Goal: Information Seeking & Learning: Learn about a topic

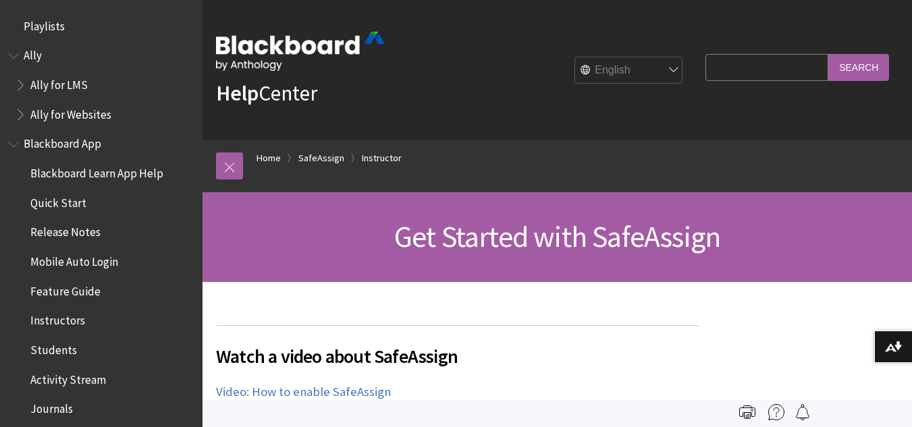
scroll to position [1686, 0]
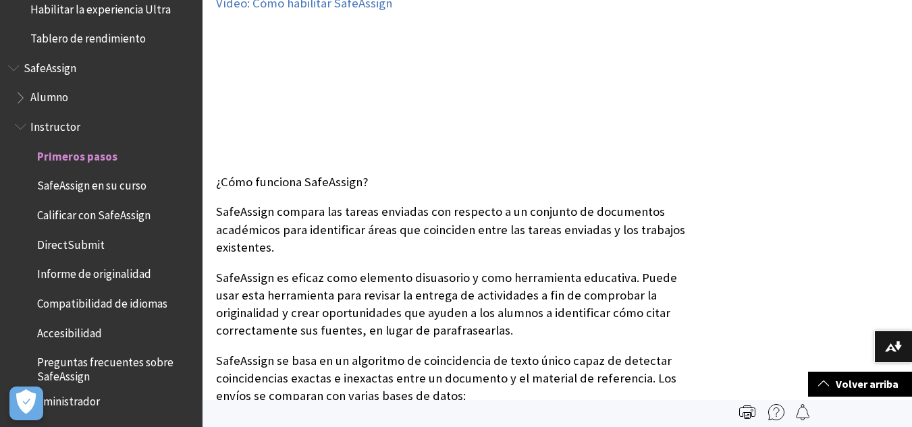
scroll to position [28, 0]
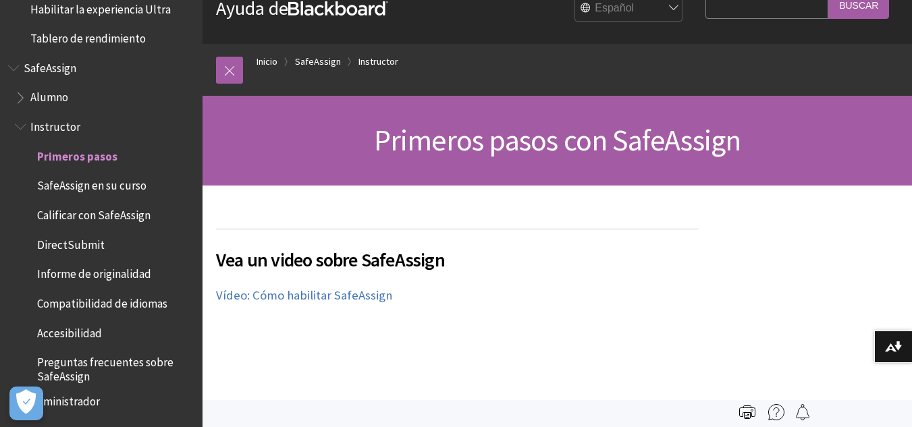
click at [51, 88] on span "Alumno" at bounding box center [49, 95] width 38 height 18
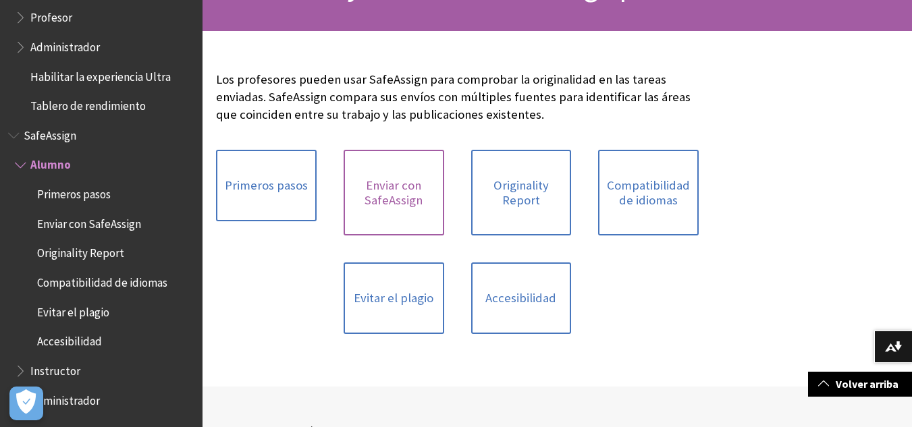
scroll to position [183, 0]
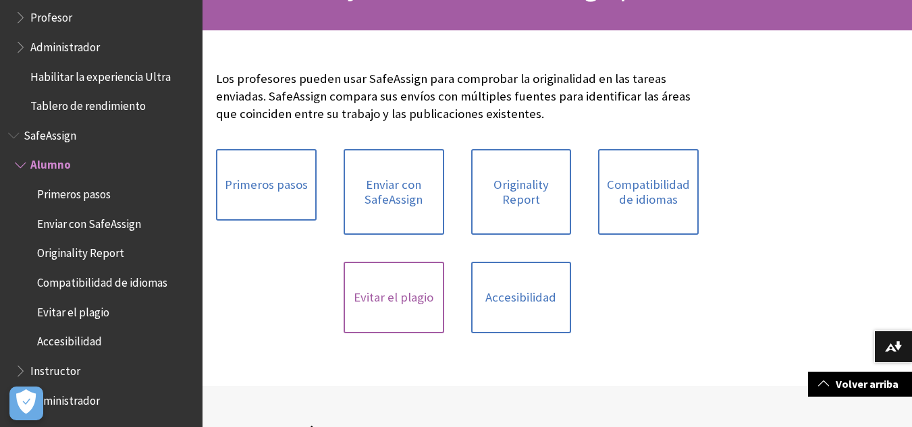
click at [403, 306] on link "Evitar el plagio" at bounding box center [394, 298] width 101 height 72
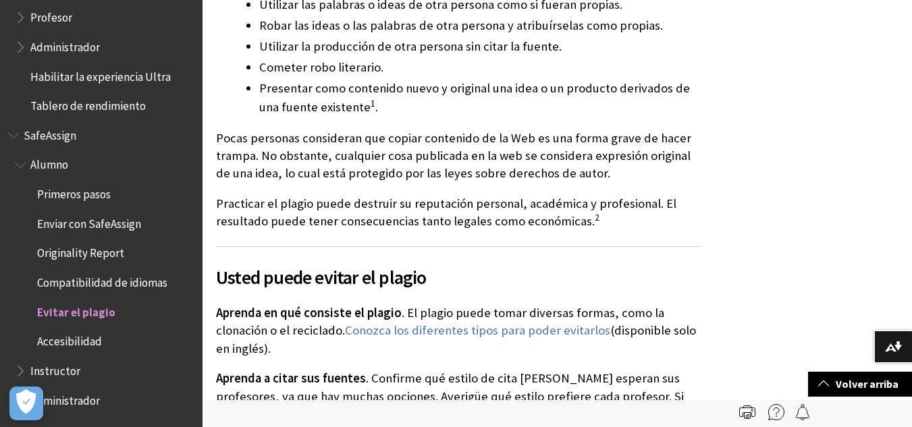
scroll to position [223, 0]
